Goal: Answer question/provide support: Answer question/provide support

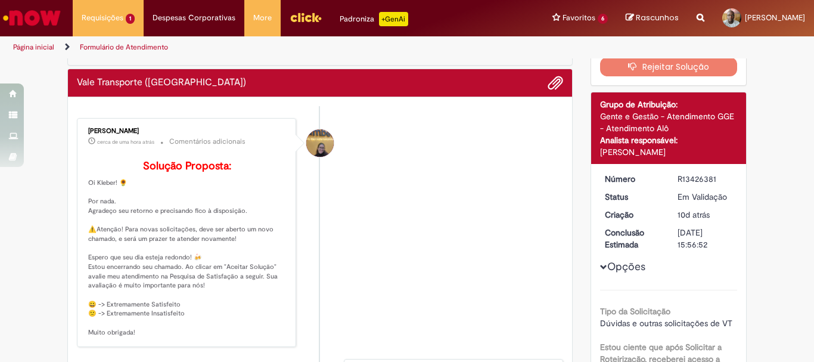
scroll to position [119, 0]
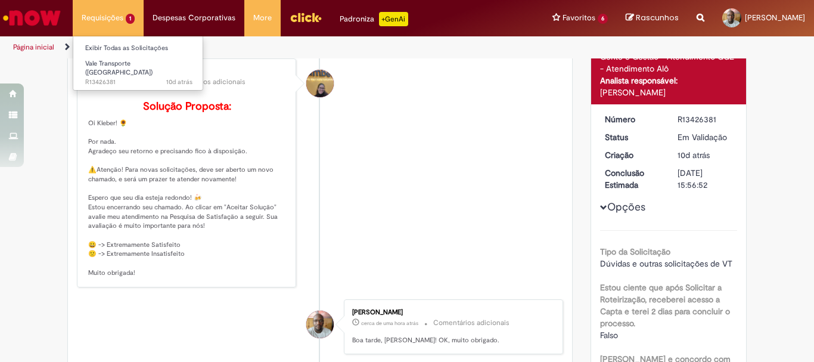
click at [113, 18] on li "Requisições 1 Exibir Todas as Solicitações Vale Transporte (VT) 10d atrás 10 di…" at bounding box center [108, 18] width 71 height 36
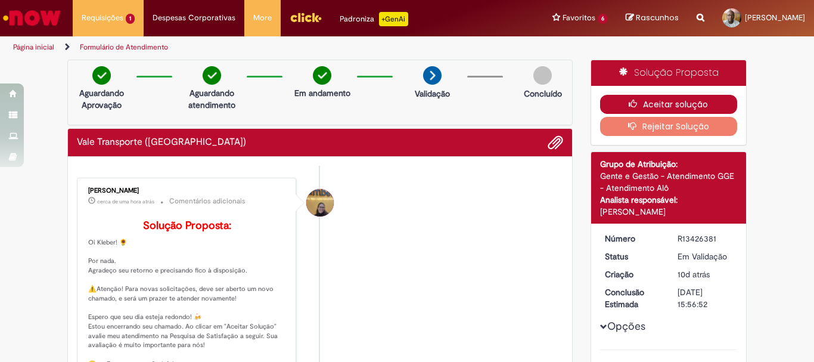
click at [644, 106] on button "Aceitar solução" at bounding box center [669, 104] width 138 height 19
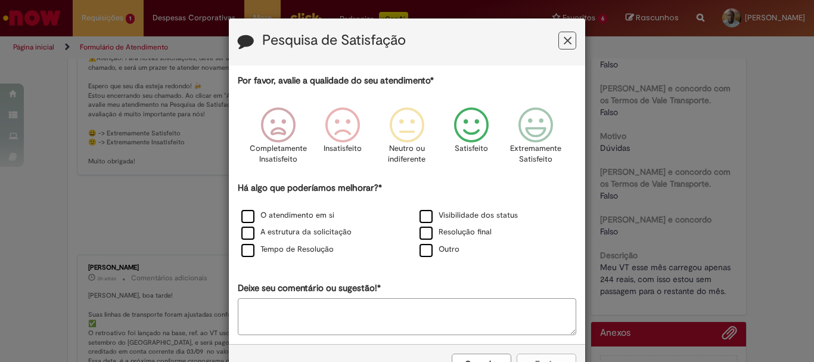
scroll to position [477, 0]
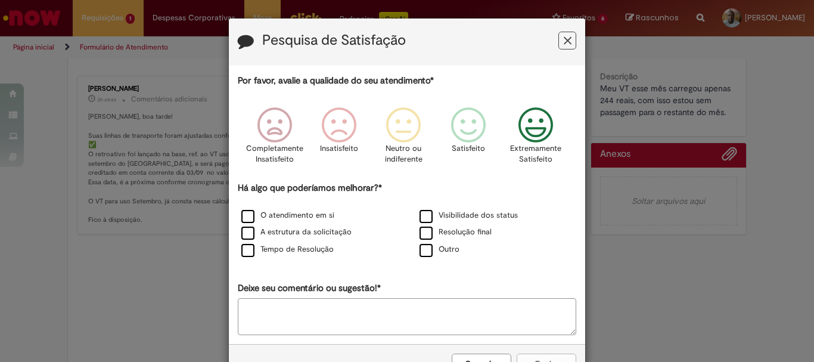
click at [530, 129] on icon "Feedback" at bounding box center [536, 125] width 45 height 36
click at [420, 232] on label "Resolução final" at bounding box center [456, 231] width 72 height 11
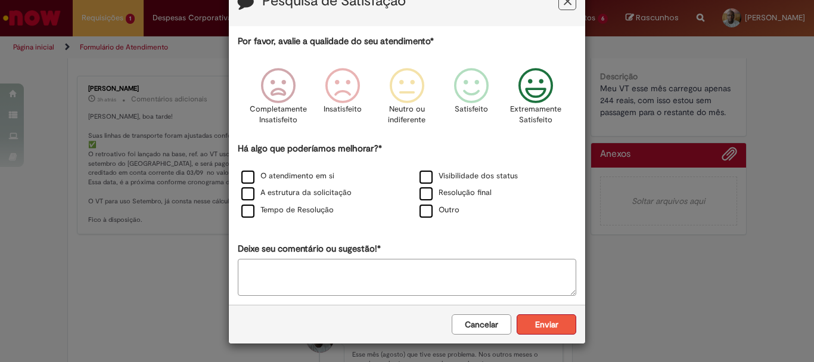
click at [535, 323] on button "Enviar" at bounding box center [547, 324] width 60 height 20
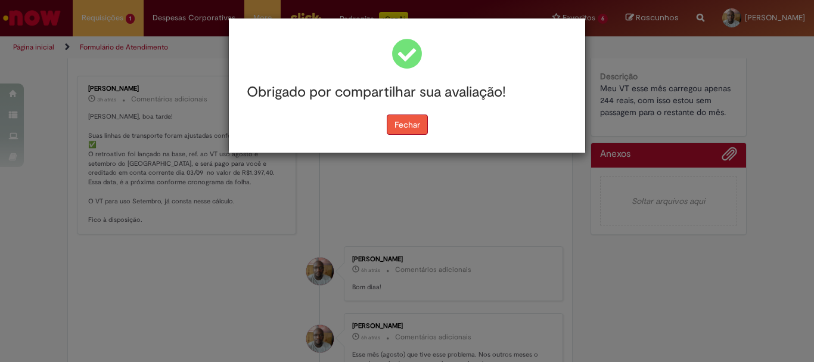
click at [406, 128] on button "Fechar" at bounding box center [407, 124] width 41 height 20
